Goal: Task Accomplishment & Management: Use online tool/utility

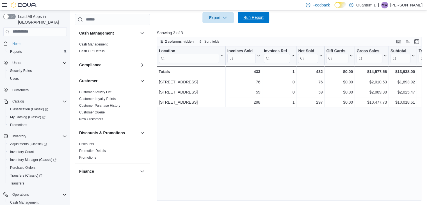
scroll to position [55, 0]
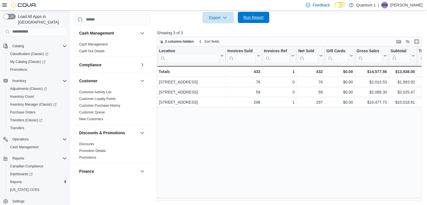
click at [254, 17] on span "Run Report" at bounding box center [254, 18] width 20 height 6
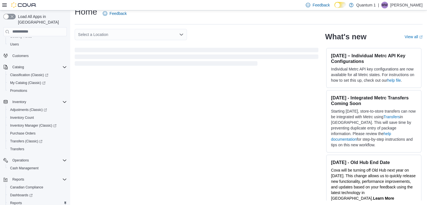
scroll to position [55, 0]
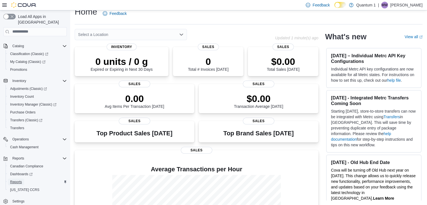
click at [15, 180] on span "Reports" at bounding box center [16, 182] width 12 height 4
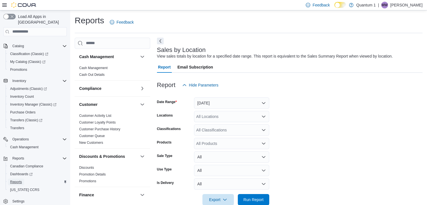
scroll to position [11, 0]
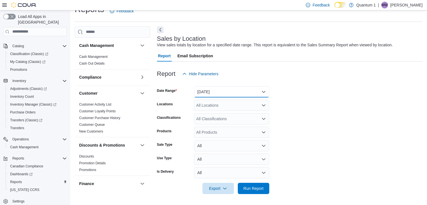
click at [227, 94] on button "Yesterday" at bounding box center [231, 91] width 75 height 11
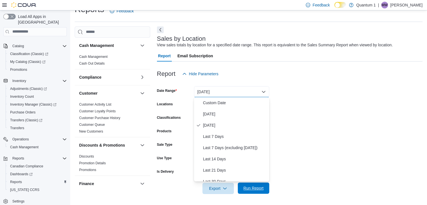
click at [251, 186] on span "Run Report" at bounding box center [254, 188] width 20 height 6
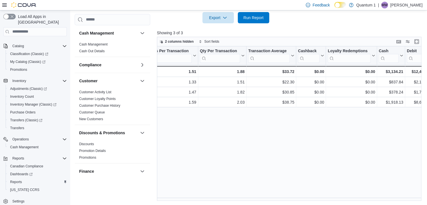
scroll to position [0, 529]
